Goal: Find specific page/section: Find specific page/section

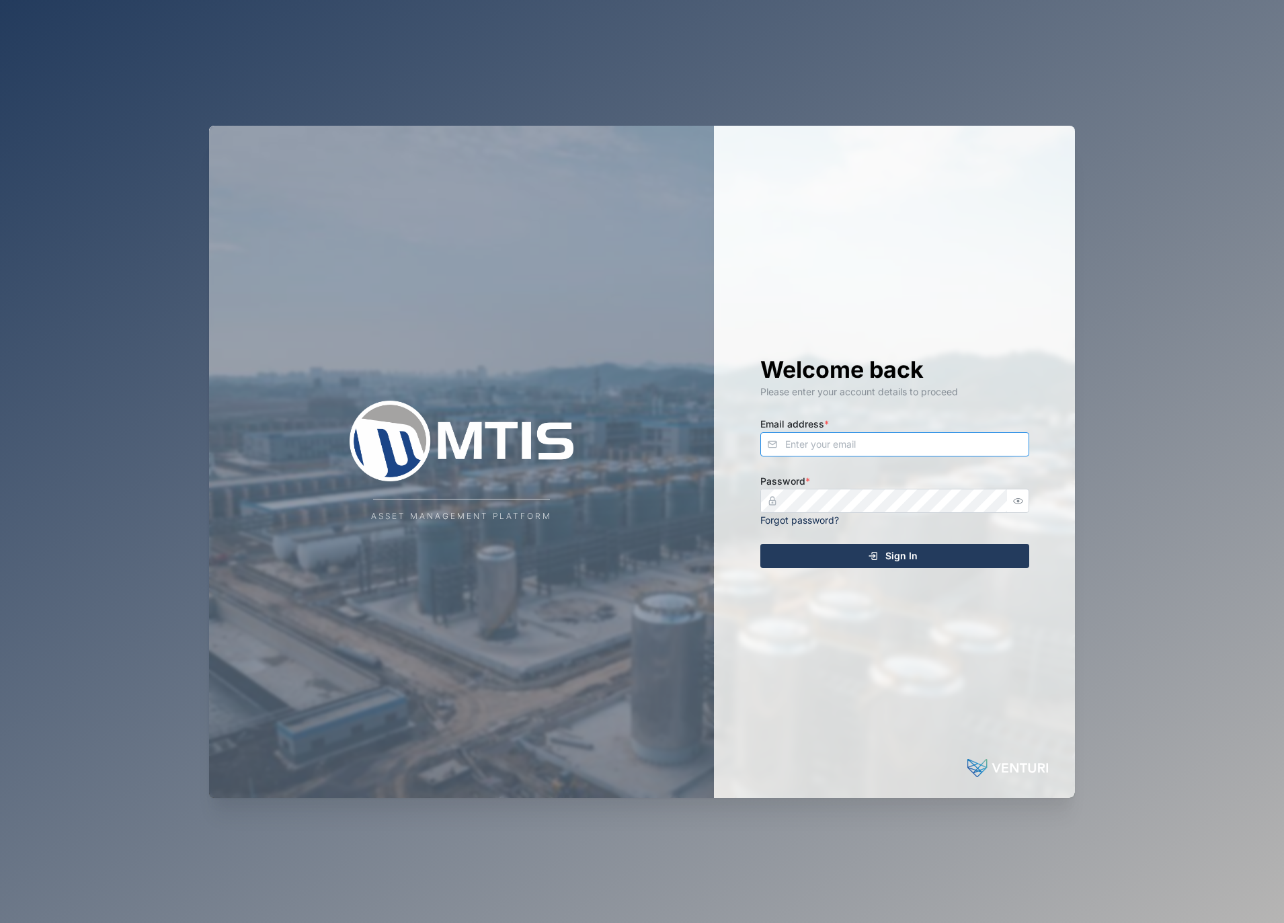
click at [839, 437] on input "Email address *" at bounding box center [894, 444] width 269 height 24
click at [0, 922] on com-1password-button at bounding box center [0, 923] width 0 height 0
type input "[EMAIL_ADDRESS][DOMAIN_NAME]"
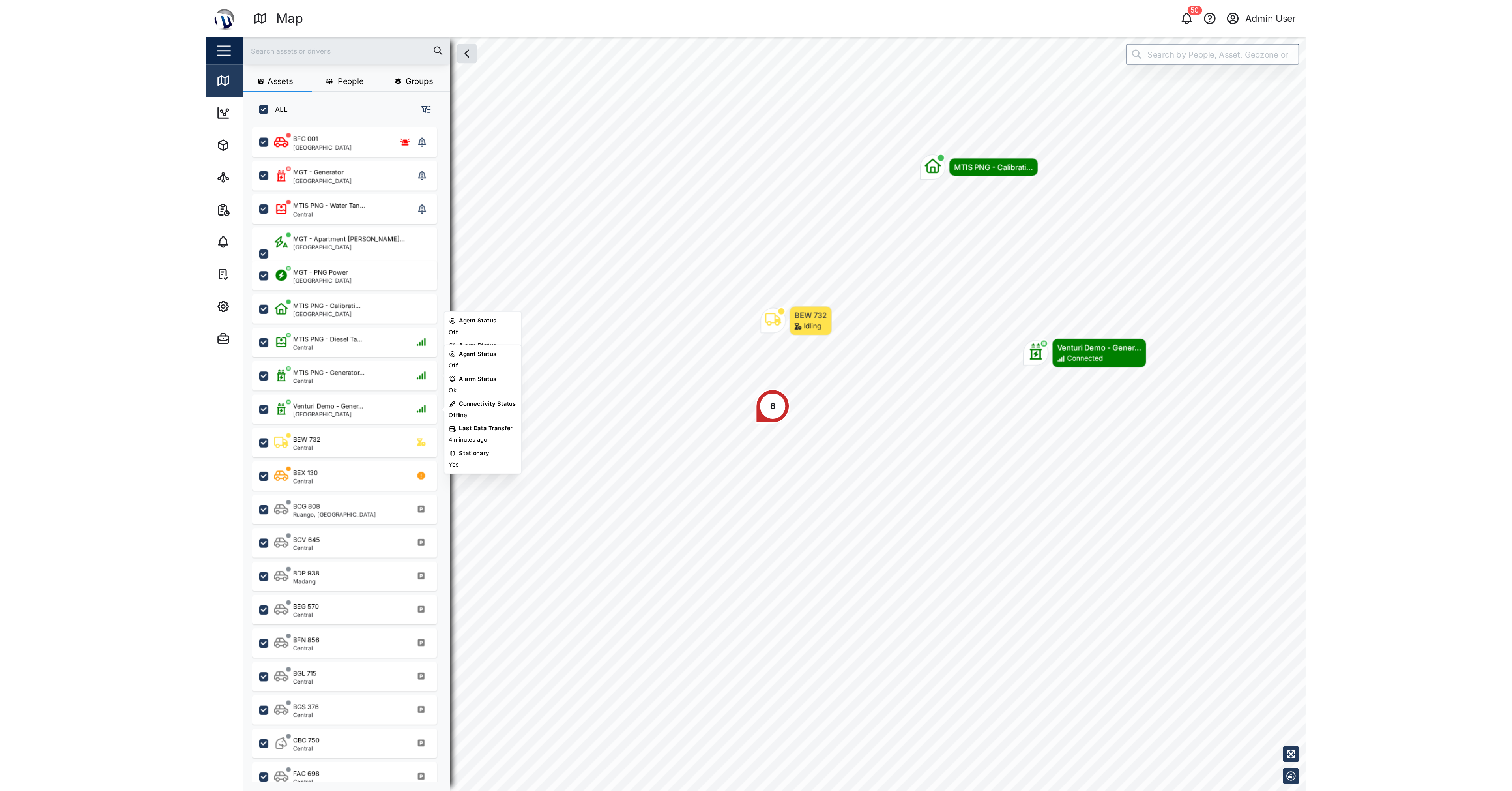
scroll to position [445, 123]
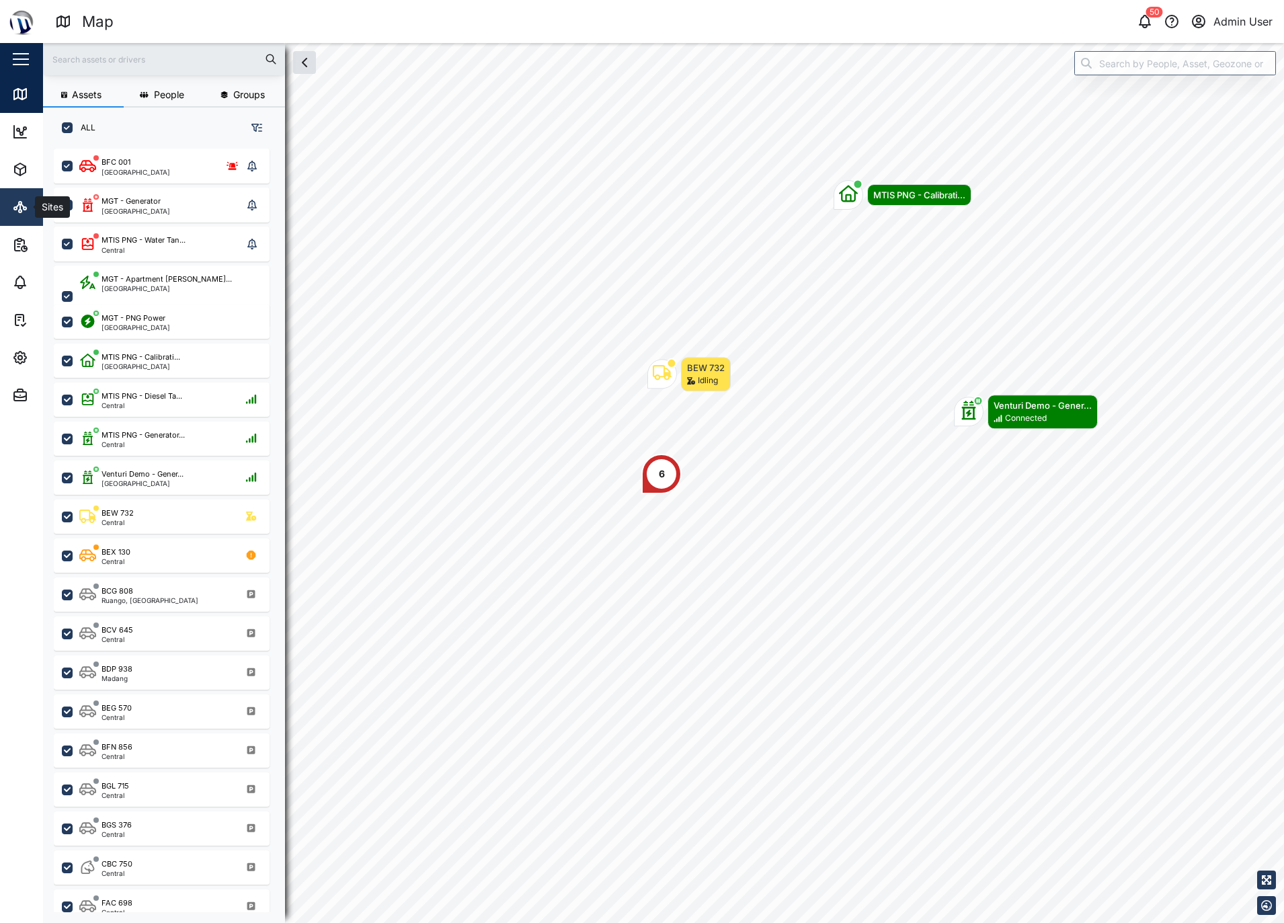
click at [17, 204] on icon at bounding box center [20, 207] width 16 height 16
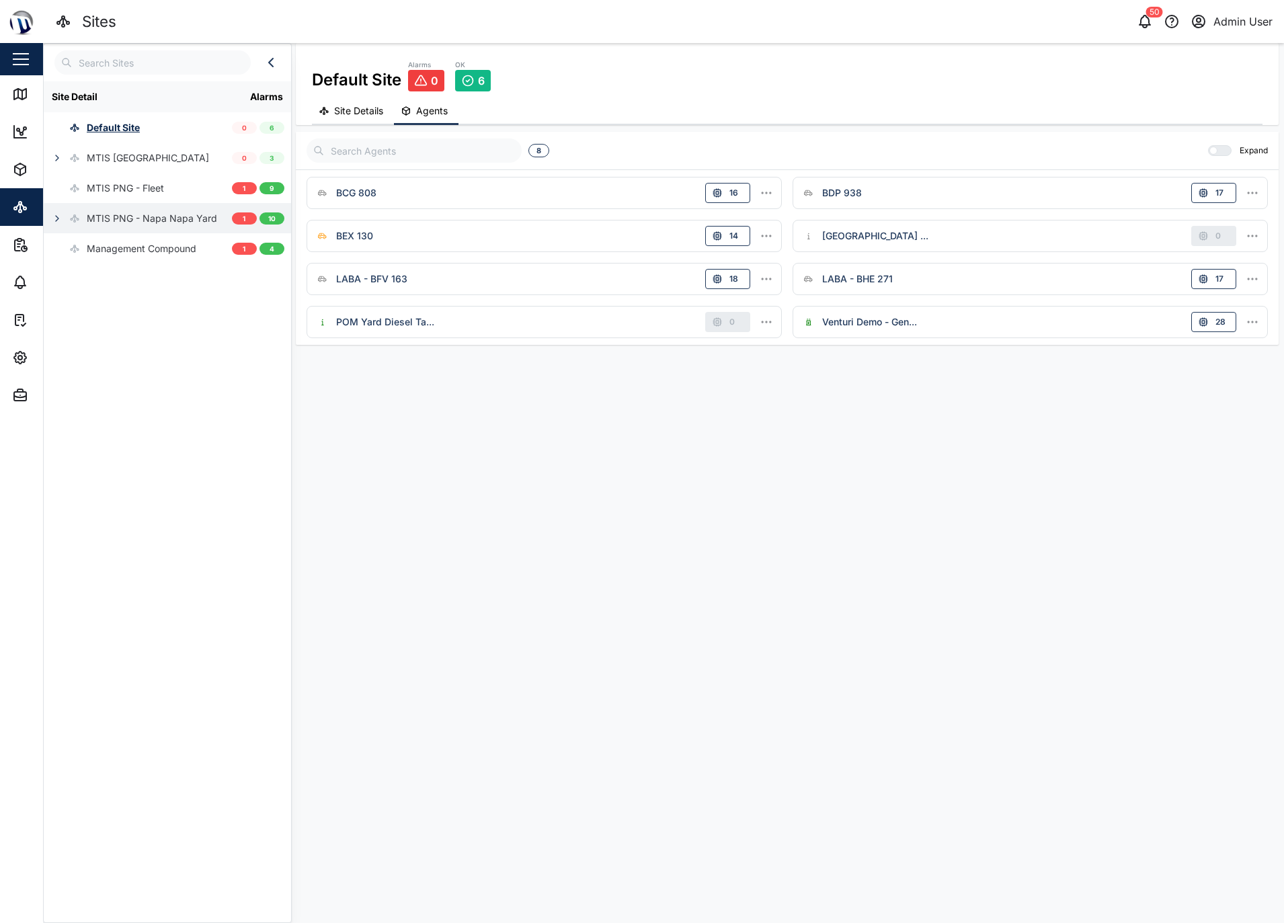
click at [51, 217] on button "button" at bounding box center [57, 218] width 19 height 19
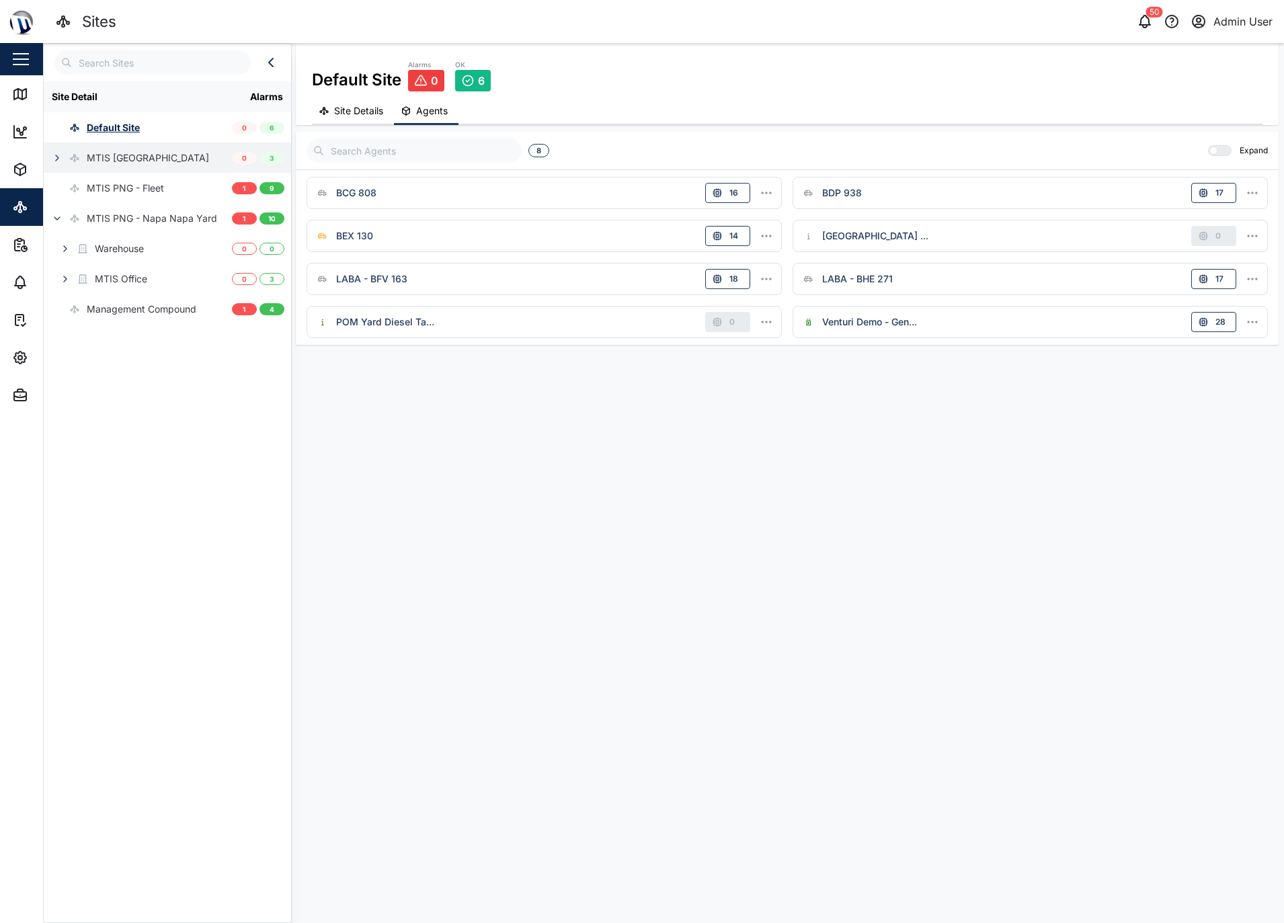
click at [51, 149] on button "button" at bounding box center [57, 158] width 19 height 19
click at [107, 189] on div "Office" at bounding box center [108, 188] width 26 height 15
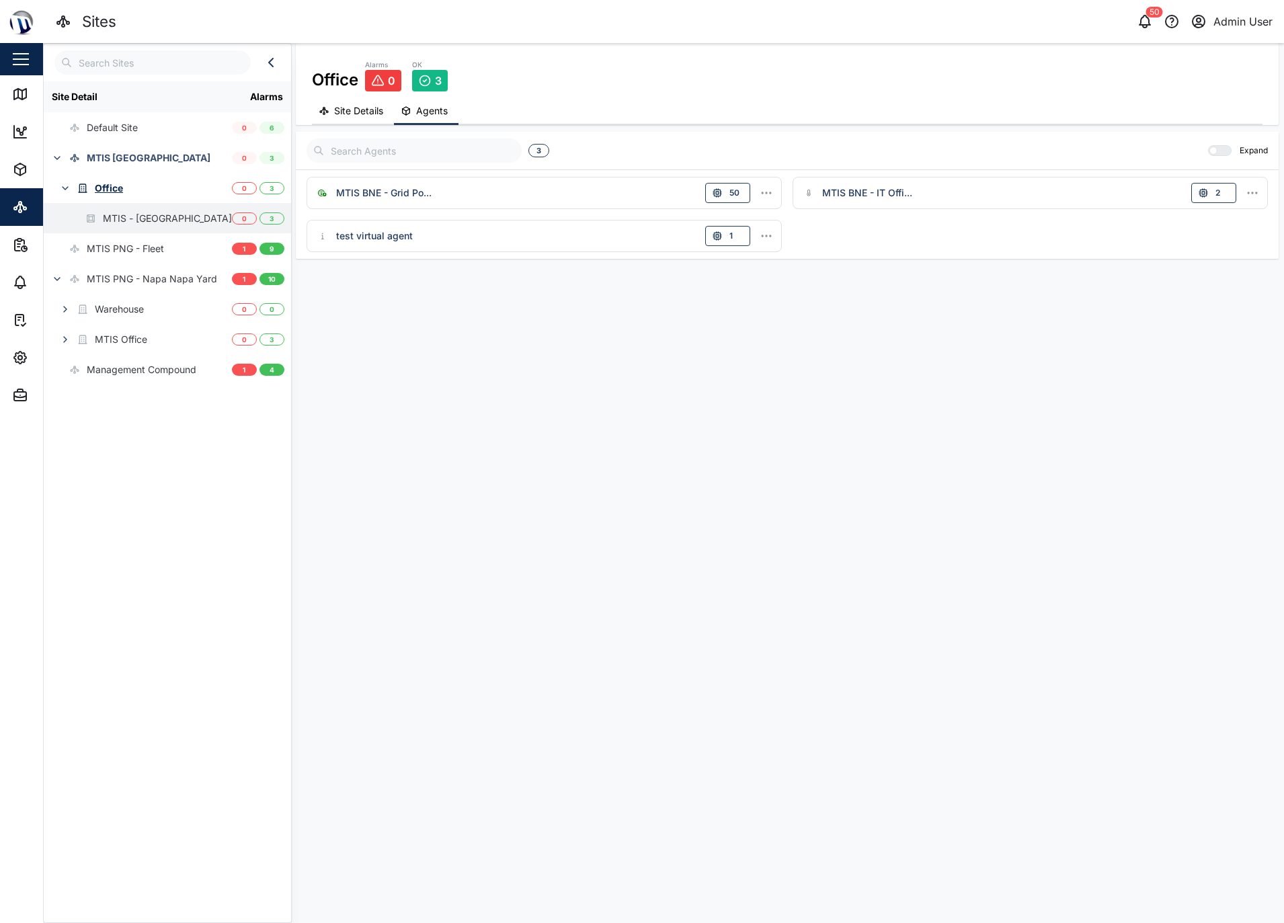
click at [112, 212] on div "MTIS - [GEOGRAPHIC_DATA]" at bounding box center [167, 218] width 129 height 15
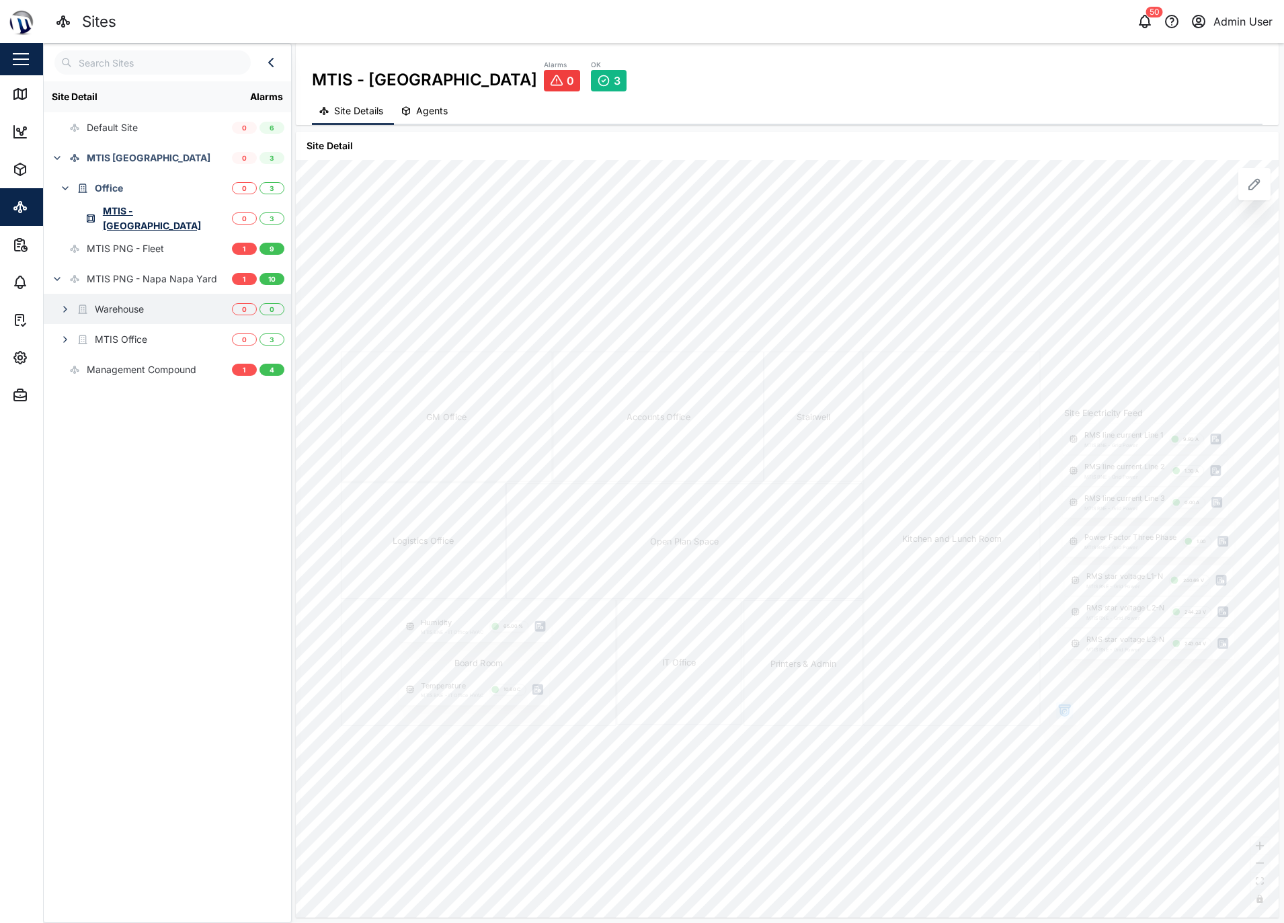
click at [109, 306] on div "Warehouse" at bounding box center [119, 309] width 49 height 15
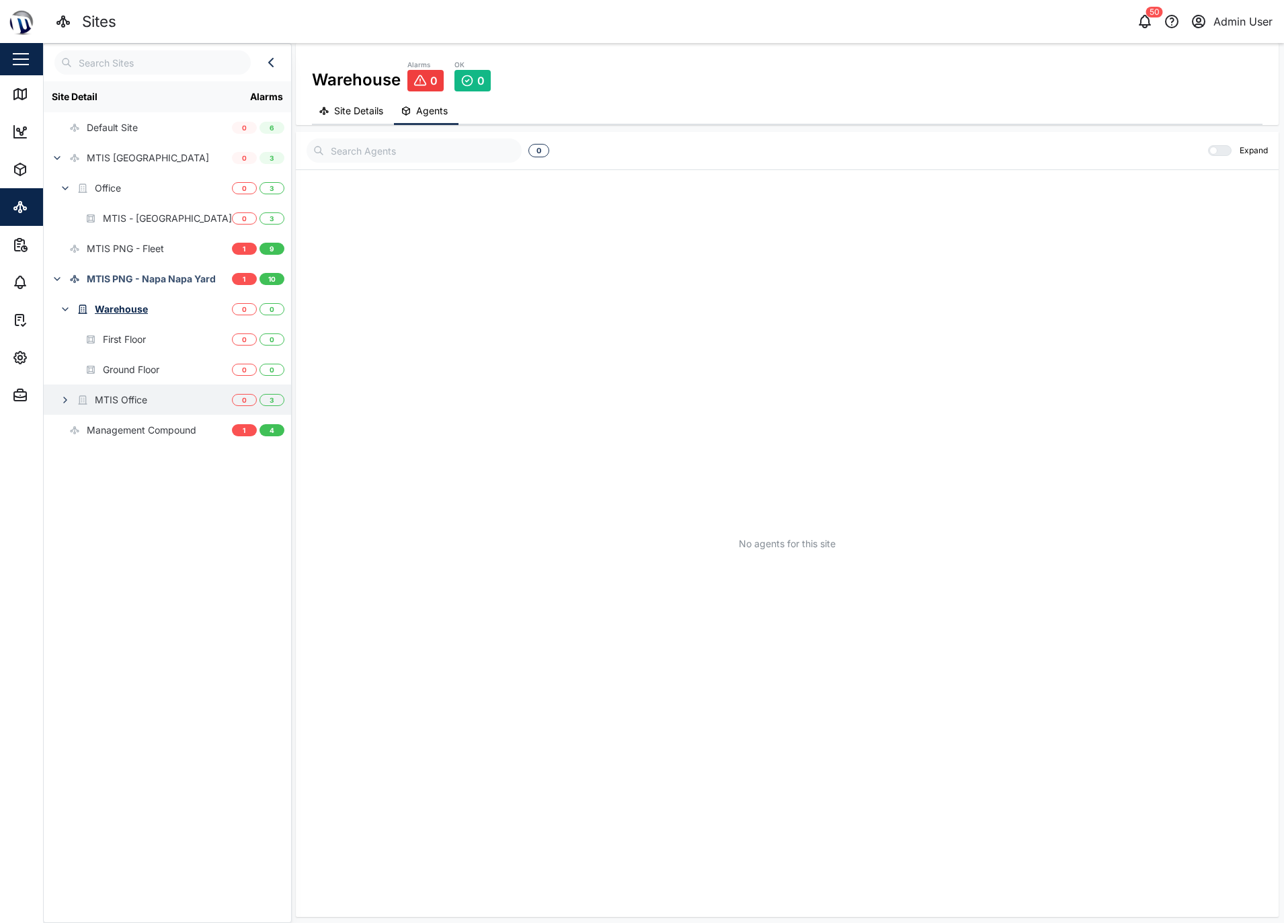
click at [112, 401] on div "MTIS Office" at bounding box center [121, 400] width 52 height 15
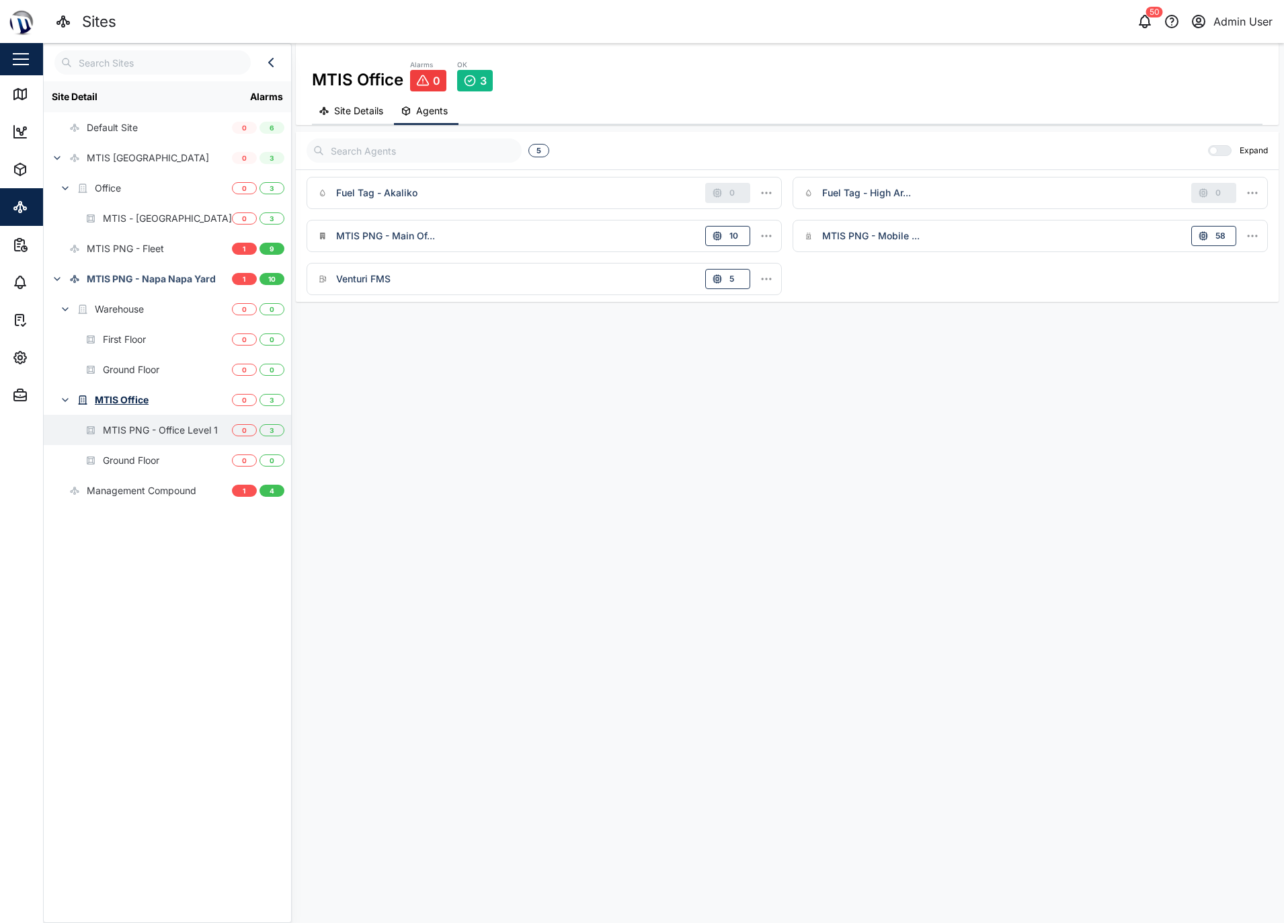
click at [141, 430] on div "MTIS PNG - Office Level 1" at bounding box center [160, 430] width 115 height 15
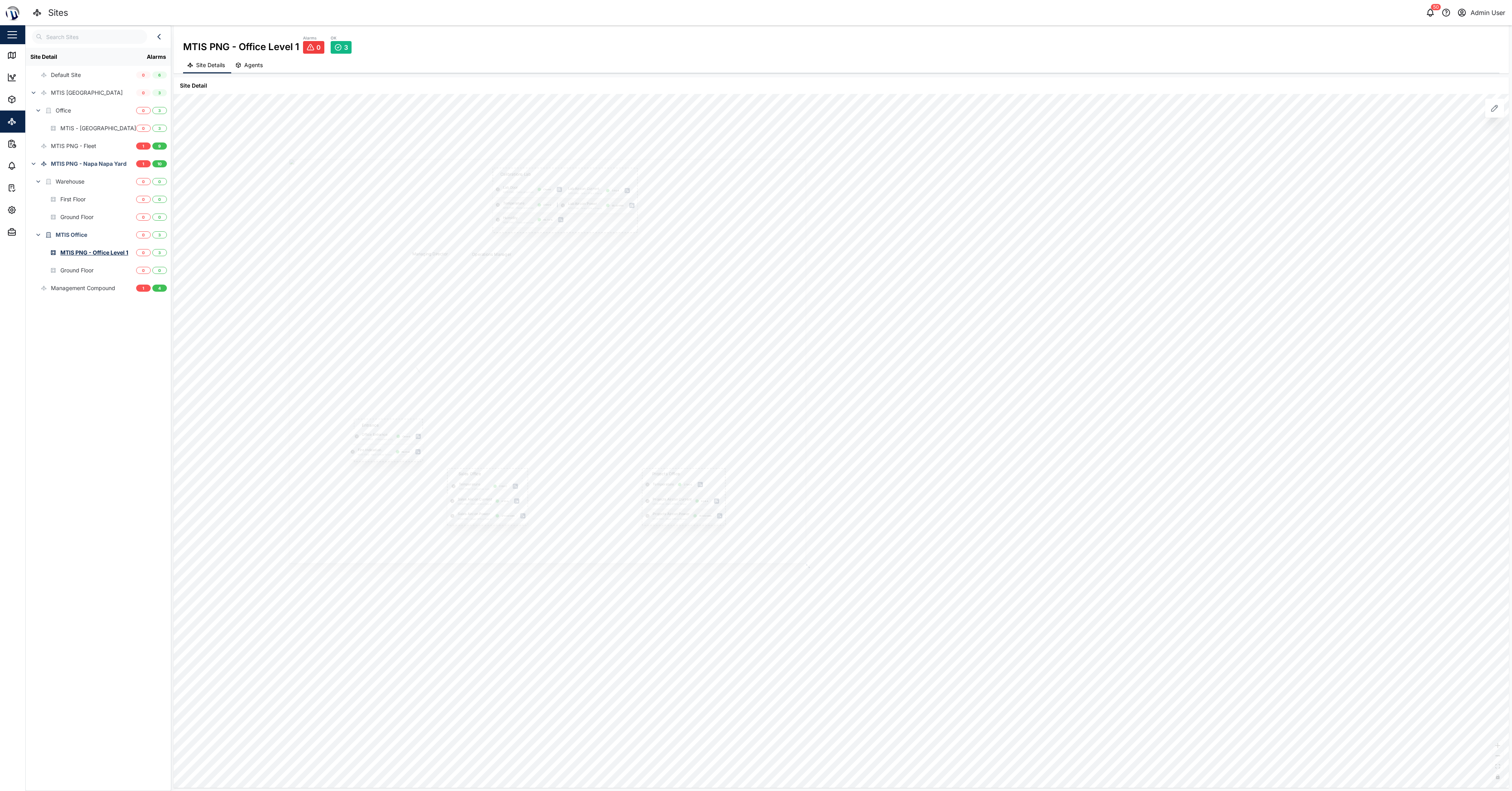
drag, startPoint x: 554, startPoint y: 291, endPoint x: 634, endPoint y: 327, distance: 87.7
click at [634, 327] on div at bounding box center [548, 361] width 517 height 405
drag, startPoint x: 449, startPoint y: 330, endPoint x: 517, endPoint y: 422, distance: 114.4
click at [517, 422] on div at bounding box center [589, 436] width 900 height 704
click at [84, 161] on div "MTIS PNG - Napa Napa Yard" at bounding box center [89, 164] width 76 height 9
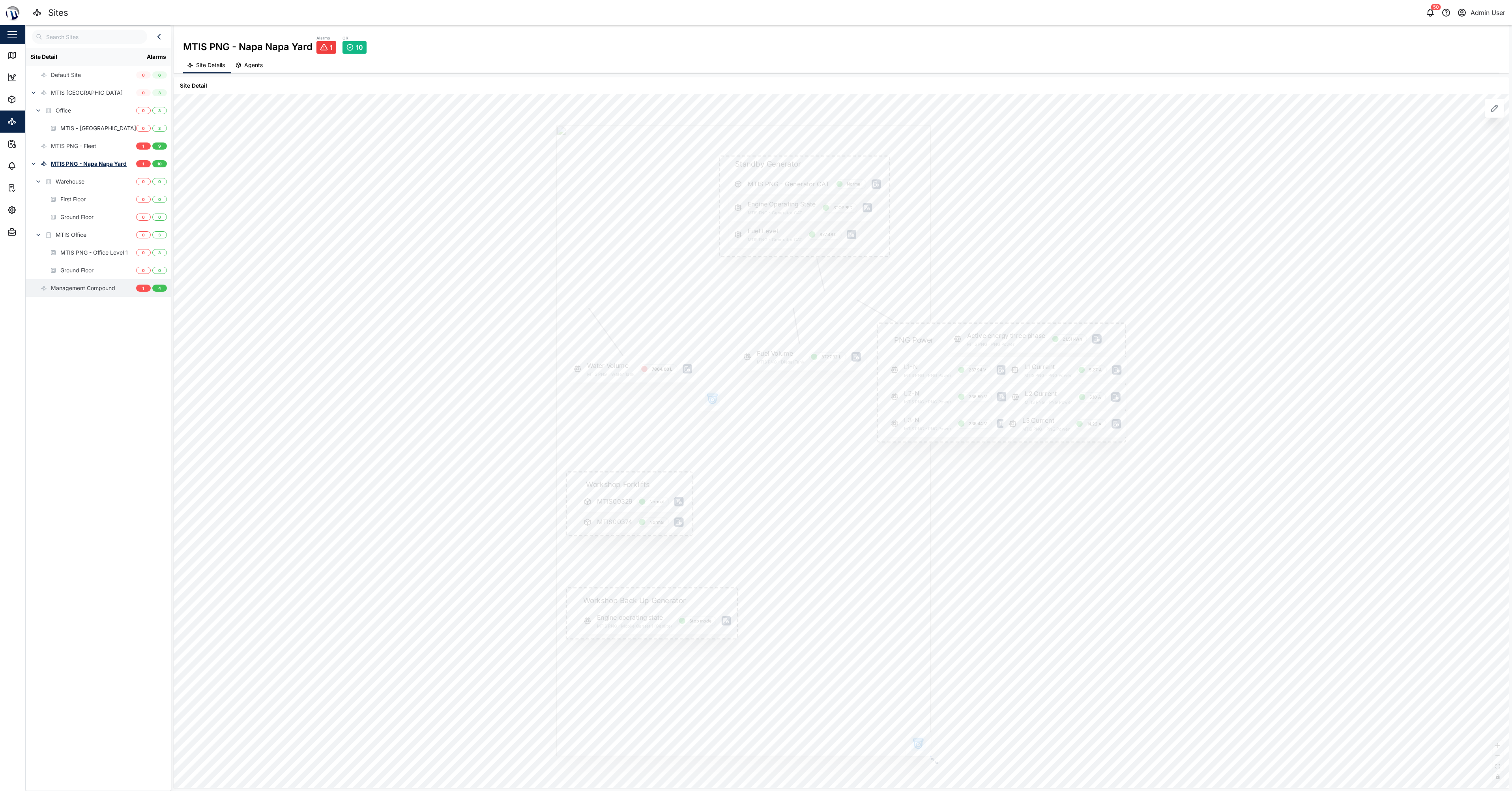
click at [72, 288] on div "Management Compound" at bounding box center [83, 288] width 65 height 9
click at [96, 273] on div "Ground Floor" at bounding box center [81, 270] width 110 height 18
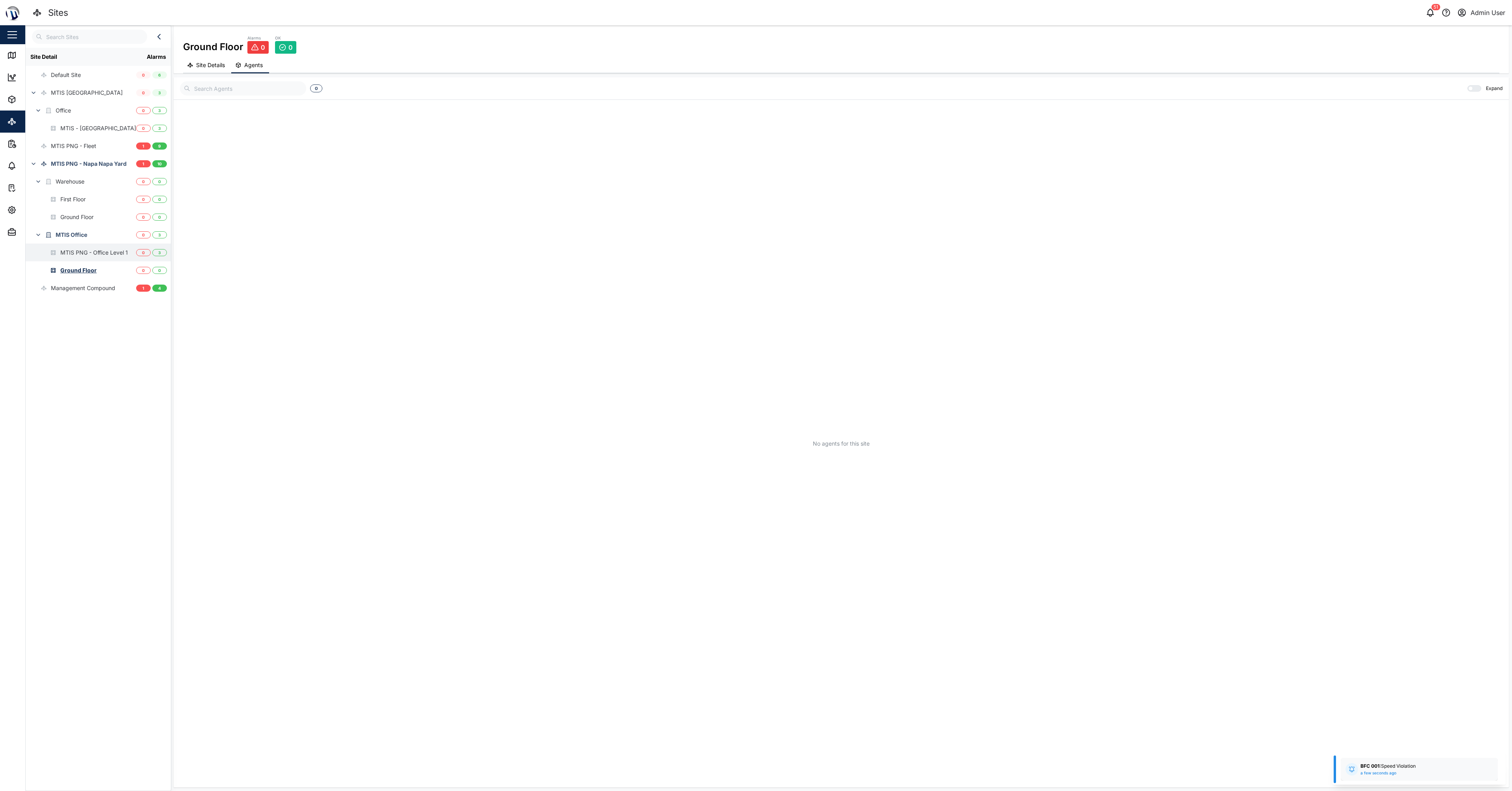
click at [101, 254] on div "MTIS PNG - Office Level 1" at bounding box center [94, 253] width 68 height 9
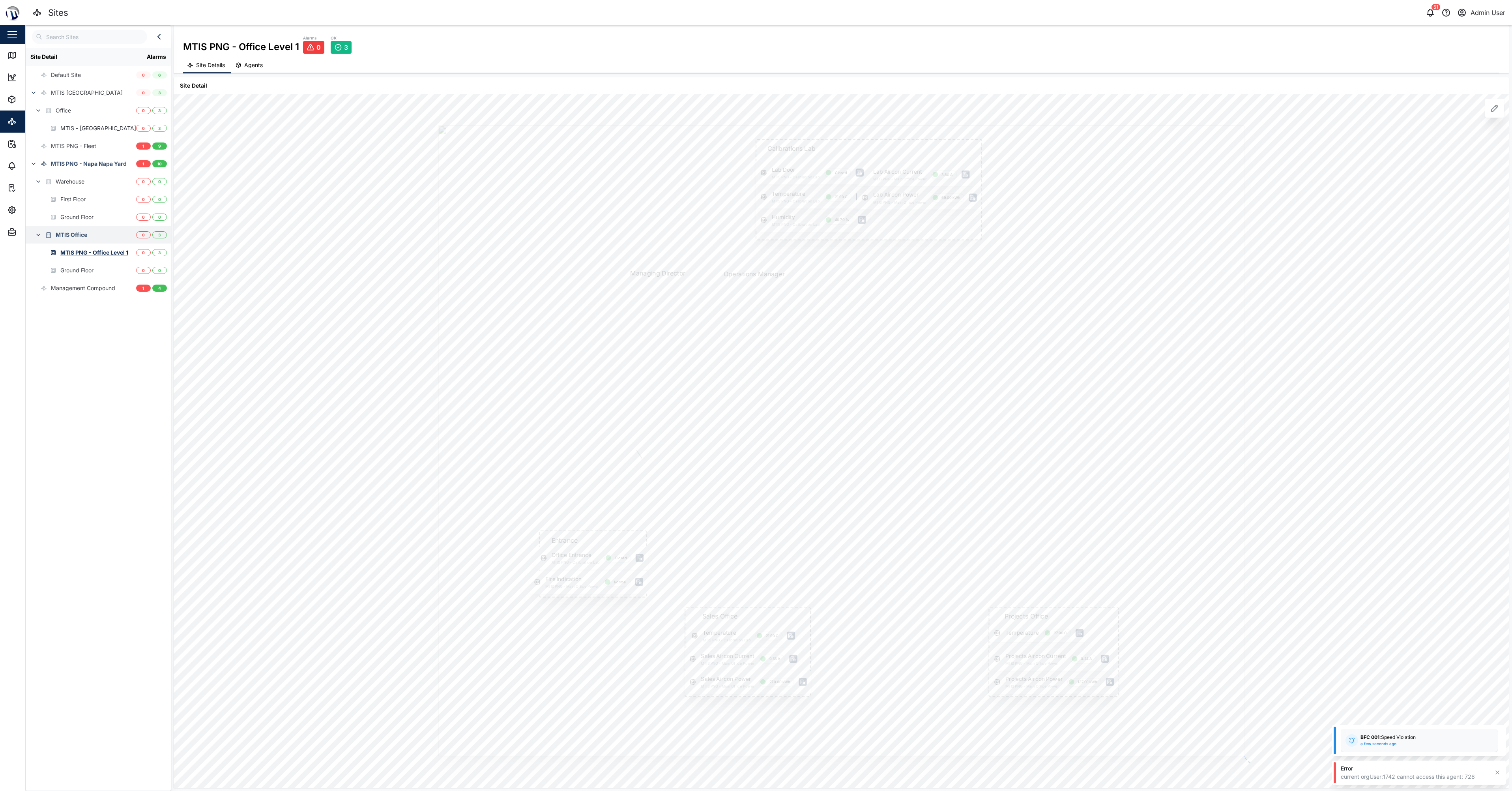
click at [88, 235] on div "MTIS Office" at bounding box center [81, 235] width 110 height 18
click at [87, 180] on div "Warehouse" at bounding box center [81, 181] width 110 height 18
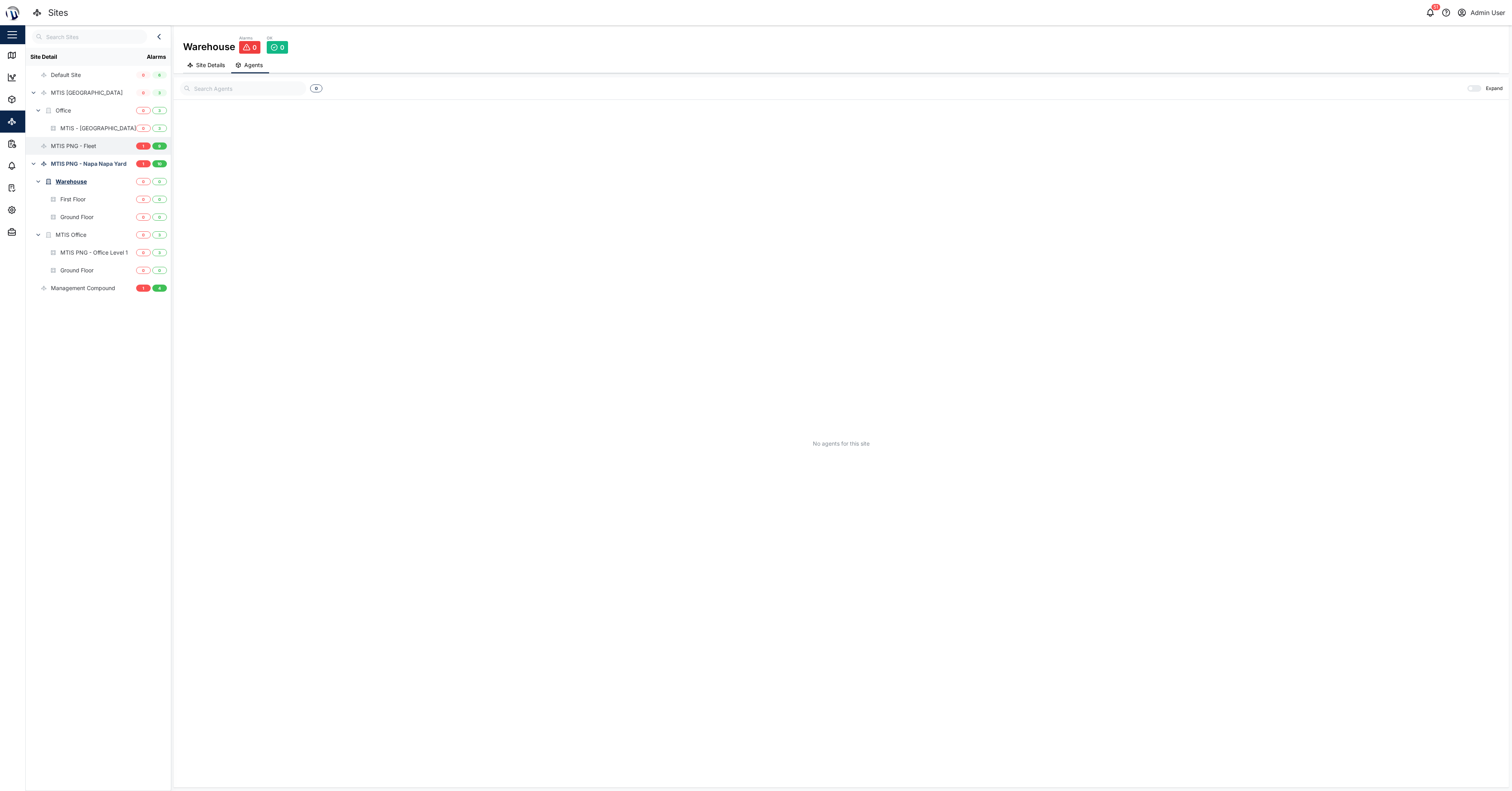
click at [91, 152] on div "MTIS PNG - Fleet" at bounding box center [61, 146] width 70 height 18
click at [85, 161] on div "MTIS PNG - Napa Napa Yard" at bounding box center [89, 164] width 76 height 9
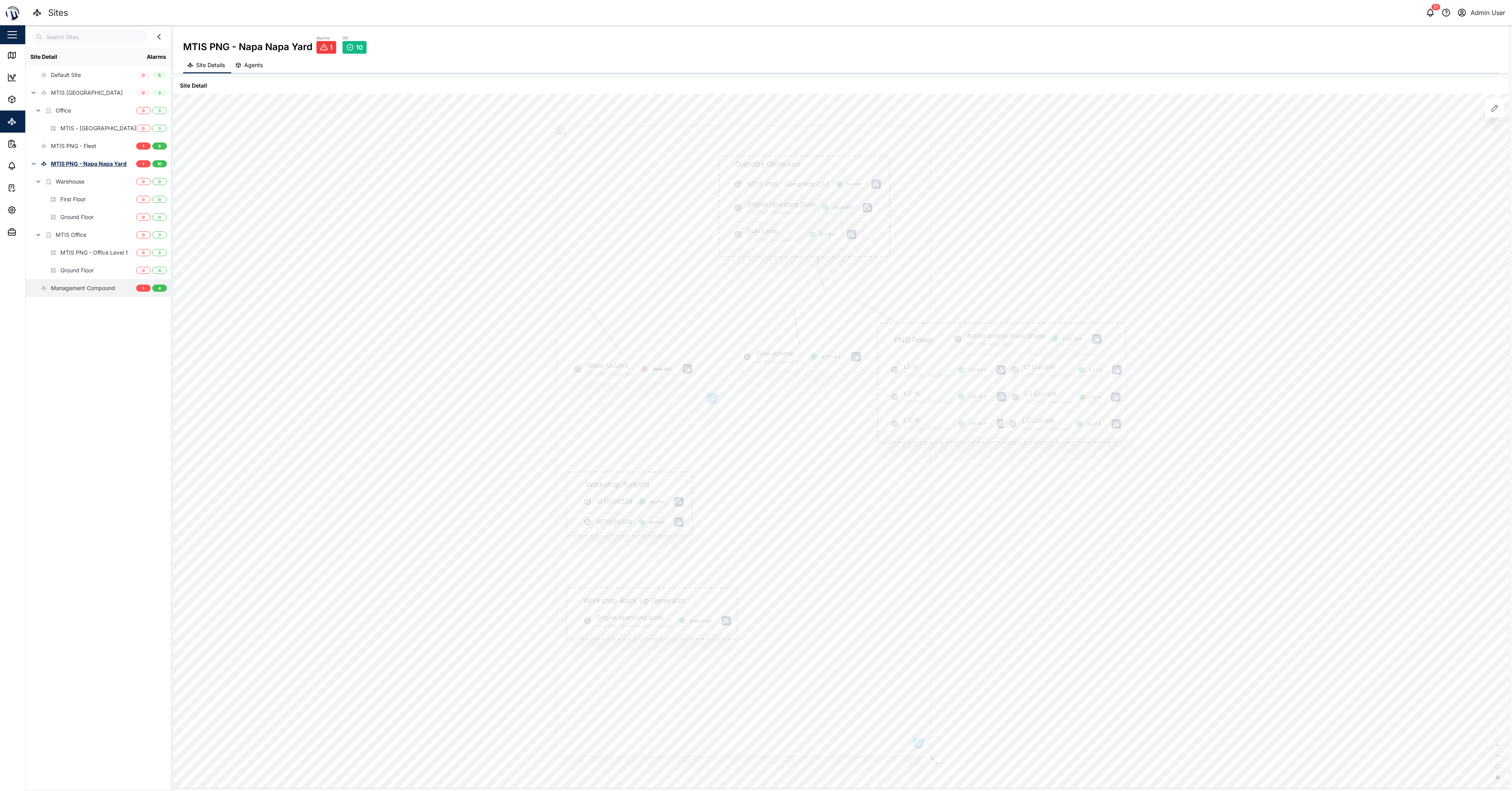
click at [73, 286] on div "Management Compound" at bounding box center [83, 288] width 65 height 9
click at [35, 178] on button "button" at bounding box center [38, 181] width 11 height 11
click at [35, 197] on icon "button" at bounding box center [38, 199] width 6 height 6
click at [30, 96] on button "button" at bounding box center [33, 93] width 11 height 11
click at [30, 126] on button "button" at bounding box center [33, 128] width 11 height 11
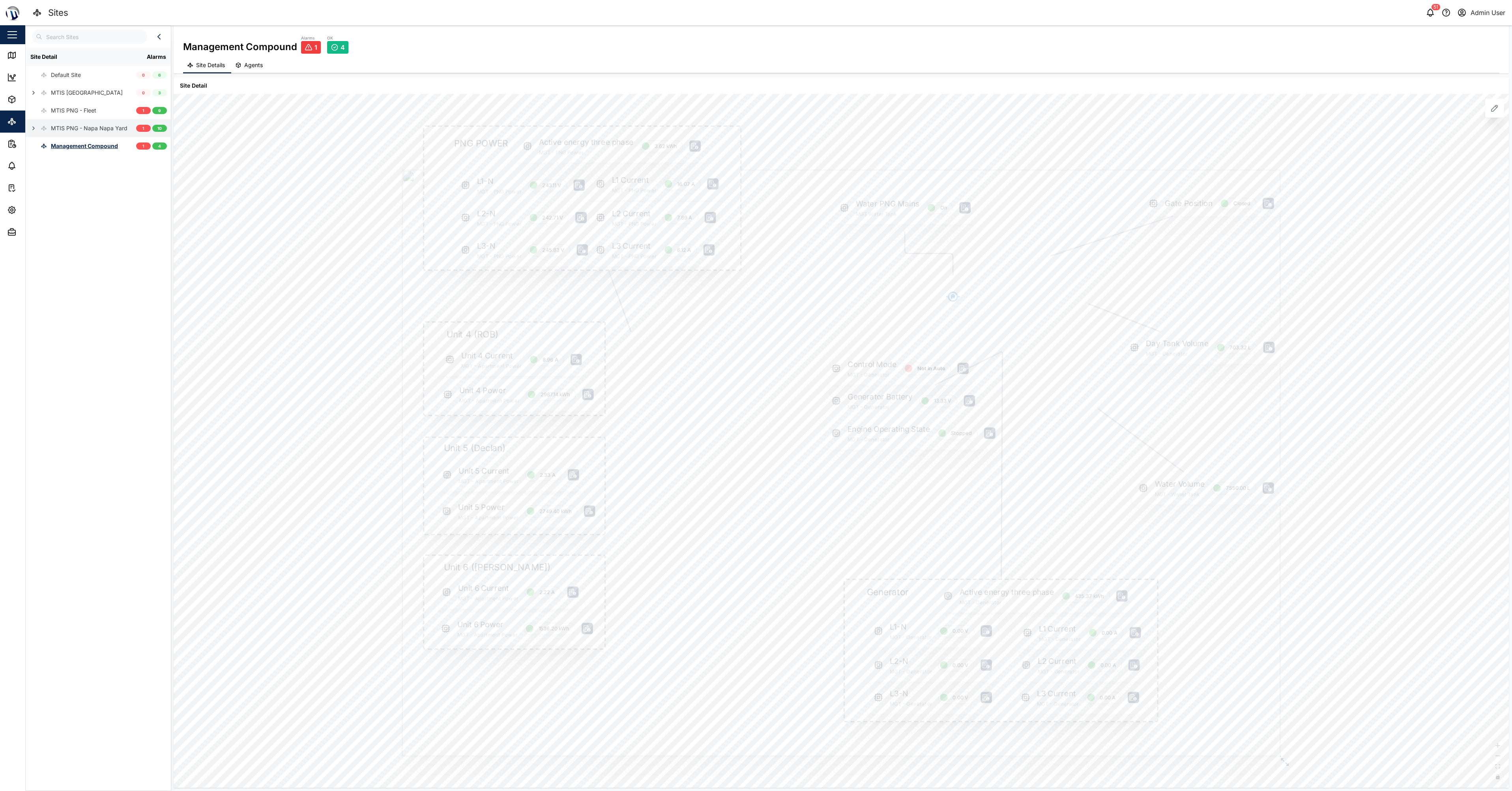
click at [31, 130] on icon "button" at bounding box center [33, 128] width 6 height 6
click at [38, 163] on icon "button" at bounding box center [38, 164] width 6 height 6
click at [38, 161] on icon "button" at bounding box center [38, 164] width 6 height 6
click at [32, 126] on icon "button" at bounding box center [33, 128] width 6 height 6
click at [97, 114] on div "MTIS PNG - Fleet" at bounding box center [81, 110] width 110 height 18
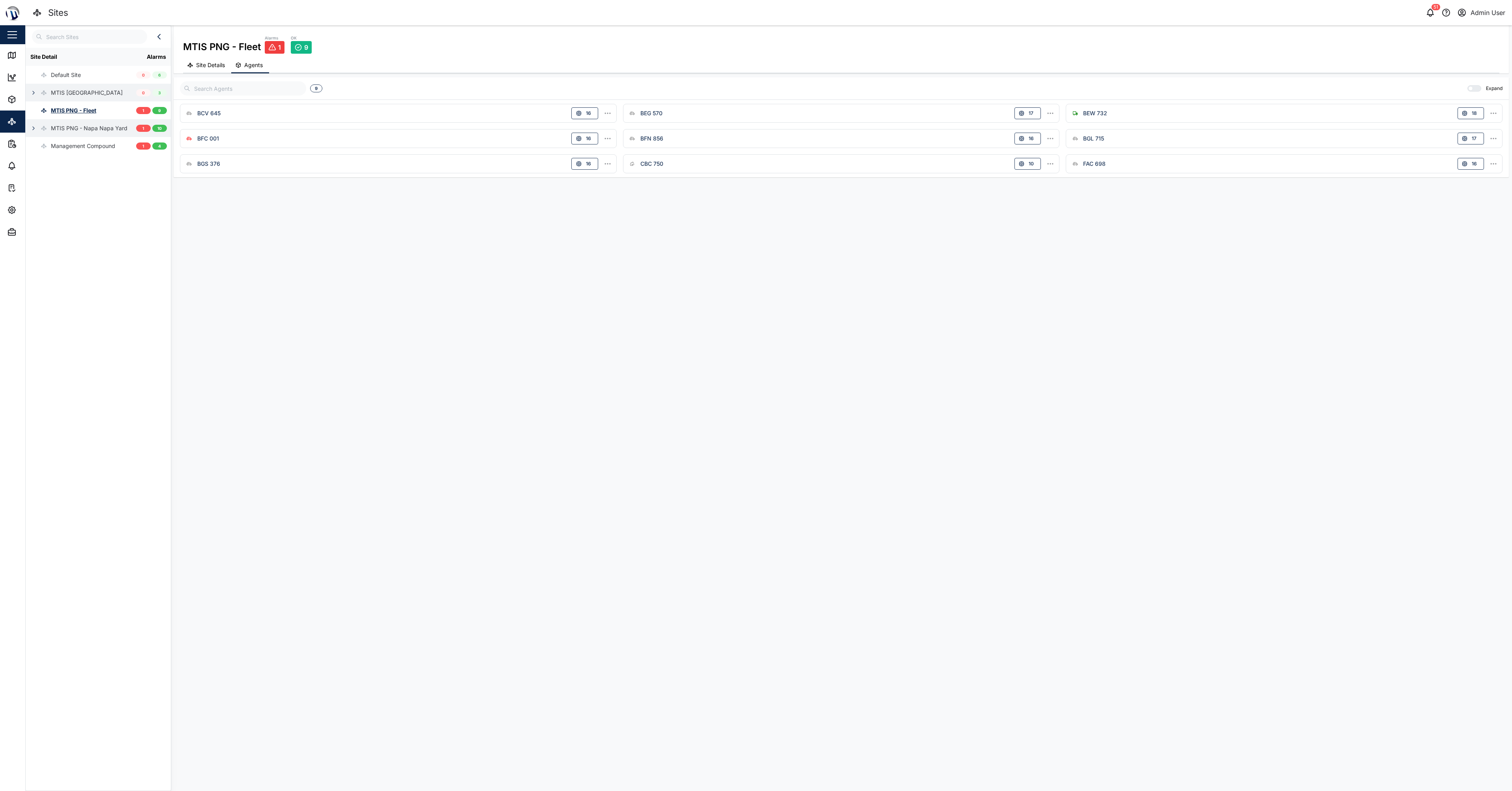
click at [32, 95] on icon "button" at bounding box center [33, 93] width 6 height 6
click at [37, 152] on div "MTIS PNG - Napa Napa Yard" at bounding box center [76, 146] width 102 height 18
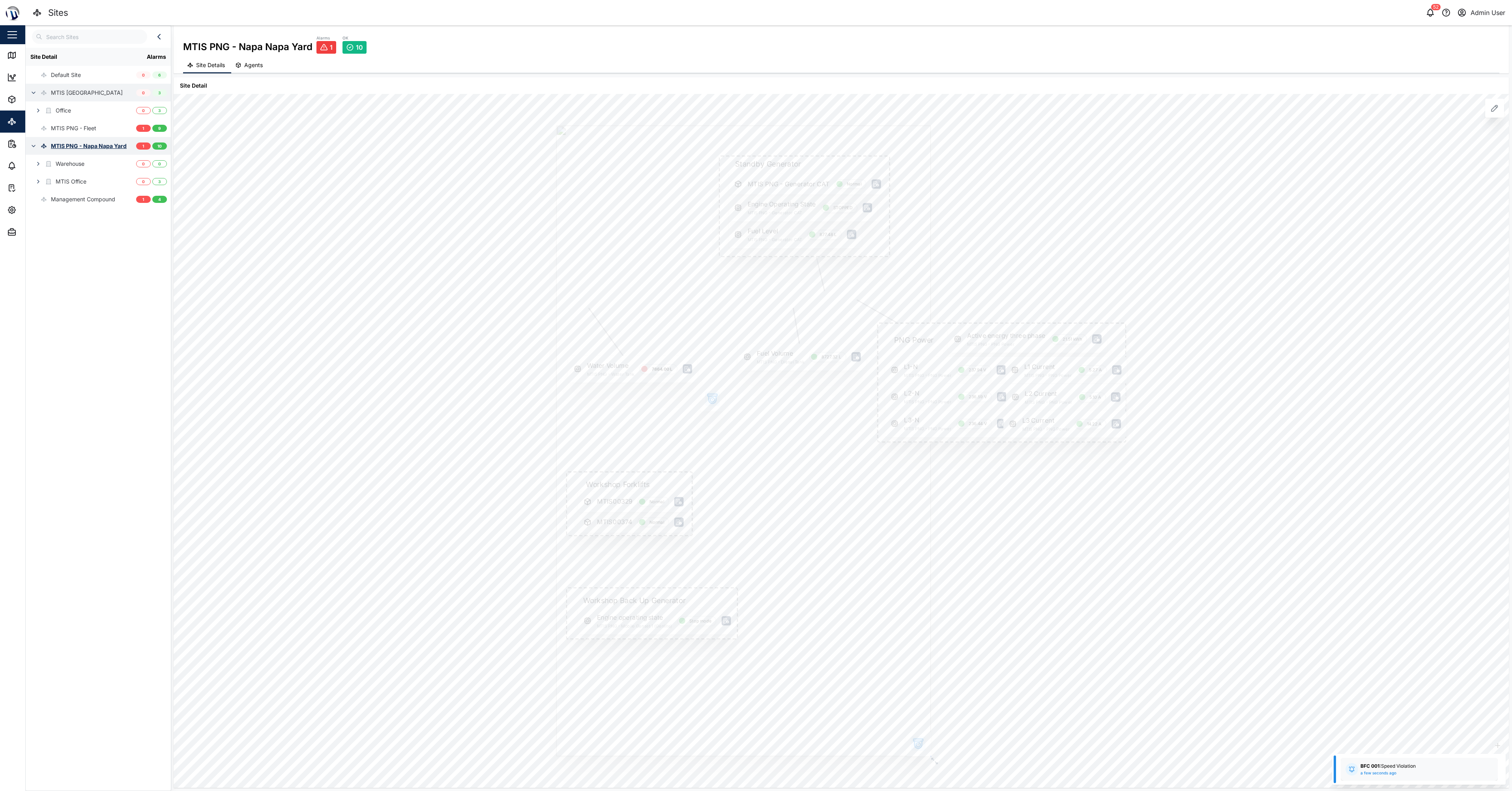
click at [160, 144] on span "10" at bounding box center [160, 146] width 5 height 6
click at [157, 181] on div "3" at bounding box center [159, 181] width 15 height 7
click at [83, 186] on div "MTIS Office" at bounding box center [56, 181] width 61 height 18
click at [106, 194] on div "MTIS PNG - Office Level 1" at bounding box center [77, 199] width 102 height 18
click at [162, 144] on span "10" at bounding box center [160, 146] width 5 height 6
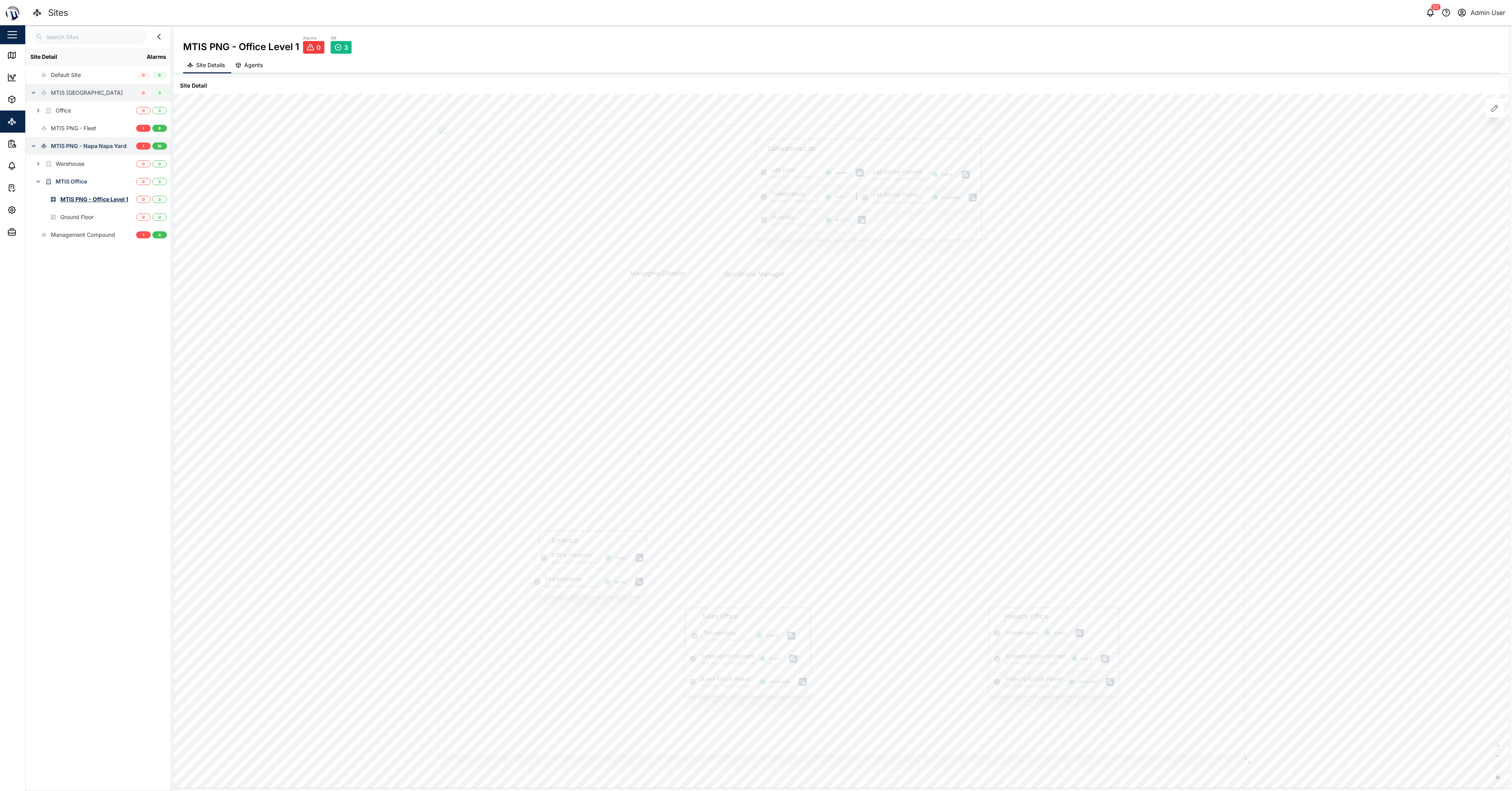
click at [58, 147] on div "MTIS PNG - Napa Napa Yard" at bounding box center [89, 146] width 76 height 9
drag, startPoint x: 784, startPoint y: 316, endPoint x: 789, endPoint y: 302, distance: 14.9
click at [753, 302] on div at bounding box center [758, 395] width 284 height 478
click at [753, 262] on div at bounding box center [749, 413] width 375 height 631
click at [753, 541] on icon "button" at bounding box center [924, 716] width 13 height 13
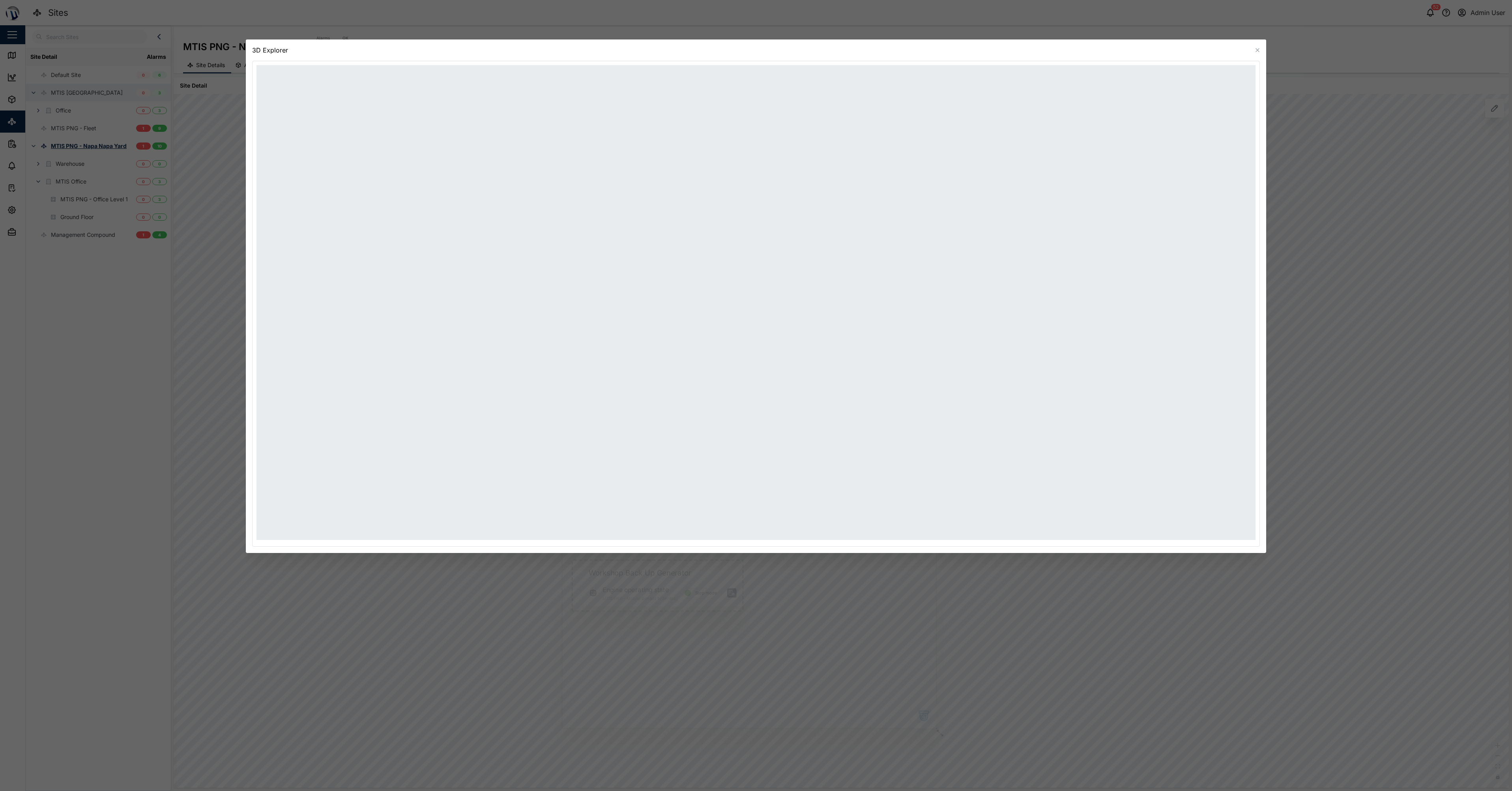
click at [753, 50] on icon "button" at bounding box center [1257, 50] width 6 height 6
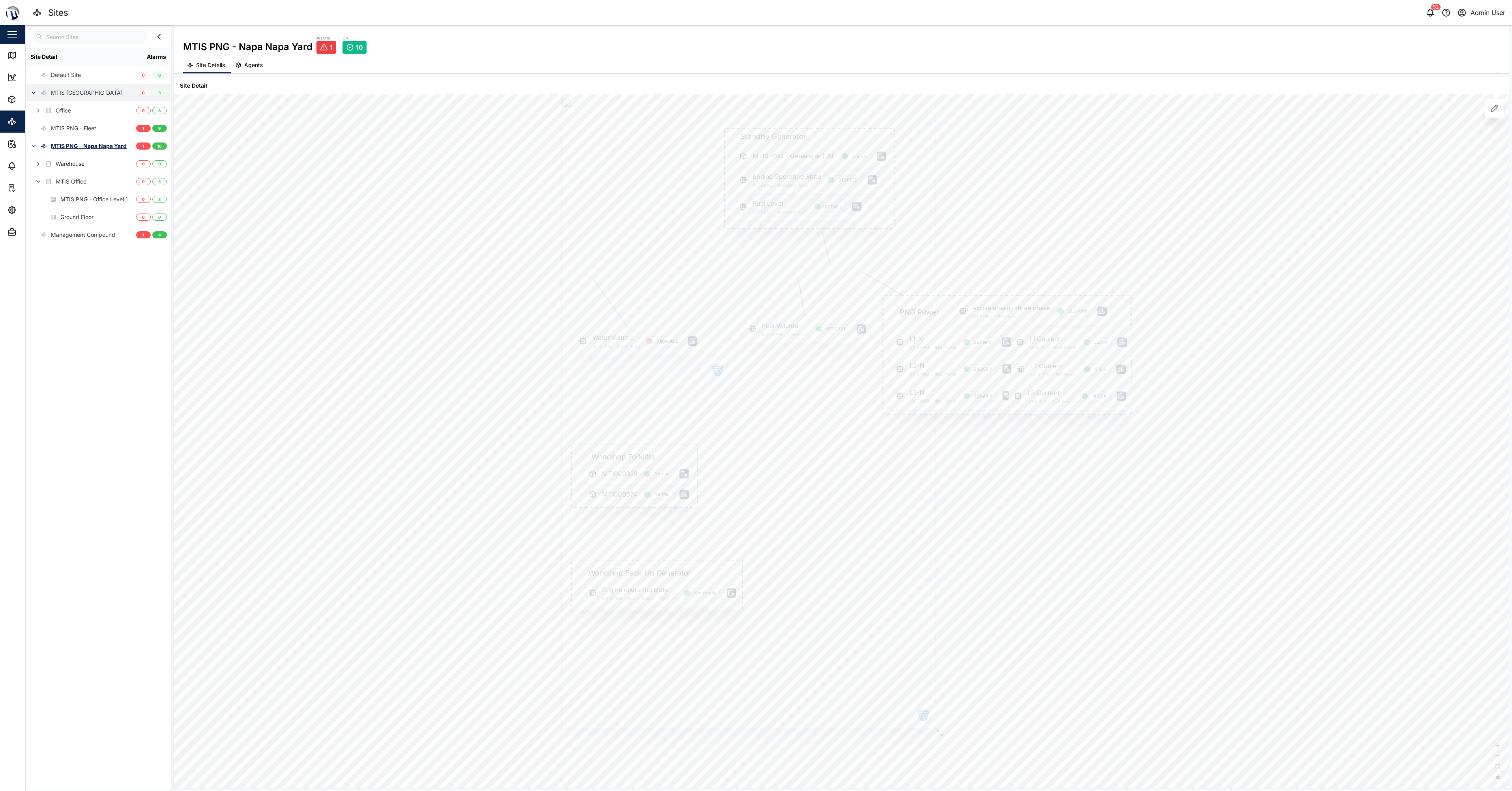
drag, startPoint x: 717, startPoint y: 368, endPoint x: 735, endPoint y: 371, distance: 18.2
click at [717, 368] on icon "button" at bounding box center [718, 367] width 9 height 2
click at [718, 371] on icon "button" at bounding box center [717, 372] width 8 height 8
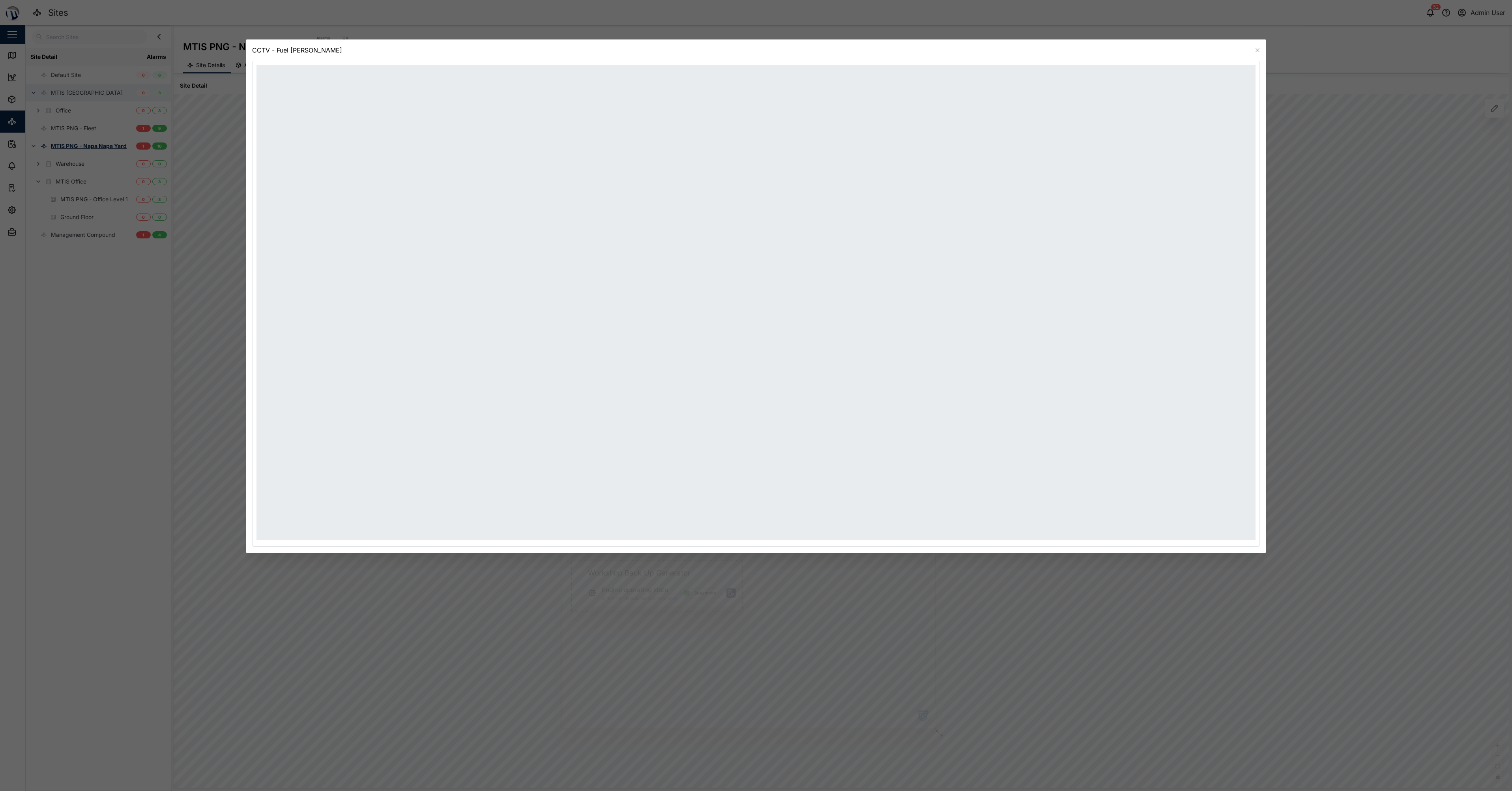
click at [753, 50] on icon "button" at bounding box center [1258, 50] width 4 height 4
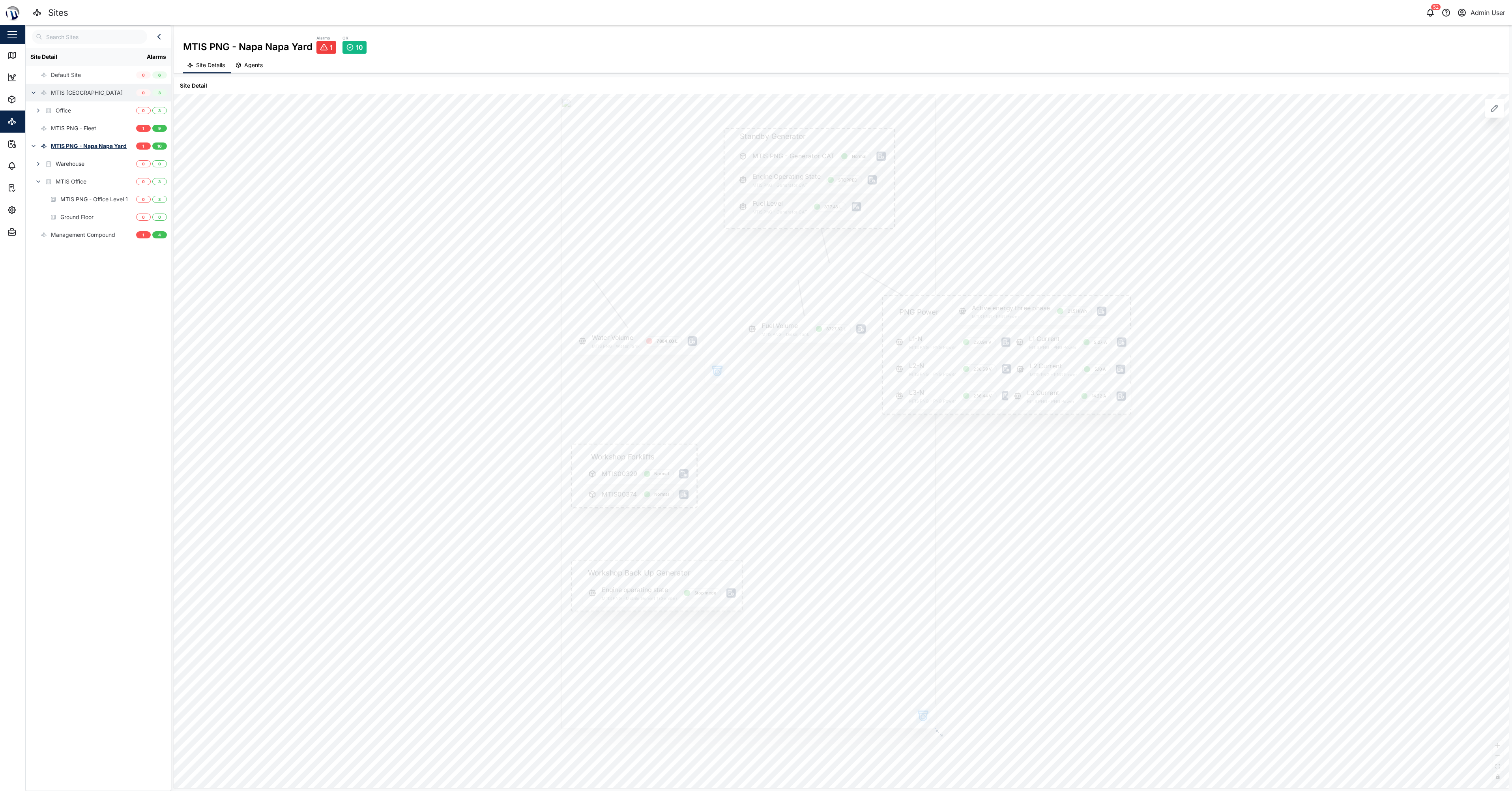
click at [276, 200] on div "PNG Power Active energy three phase MTIS PNG - PNG Power 21.51 kWh L1-N MTIS PN…" at bounding box center [841, 441] width 1335 height 694
